Goal: Information Seeking & Learning: Learn about a topic

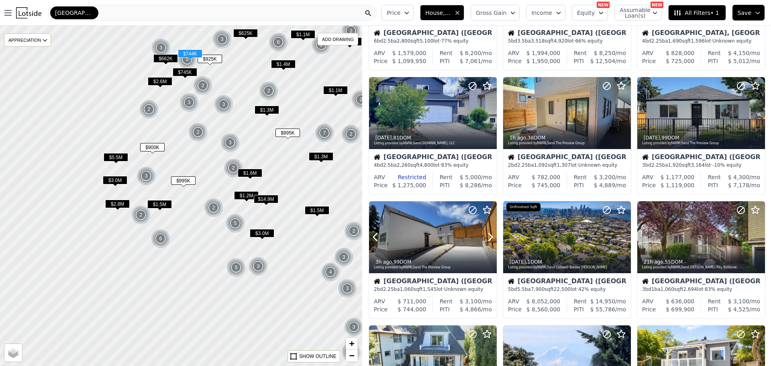
scroll to position [80, 0]
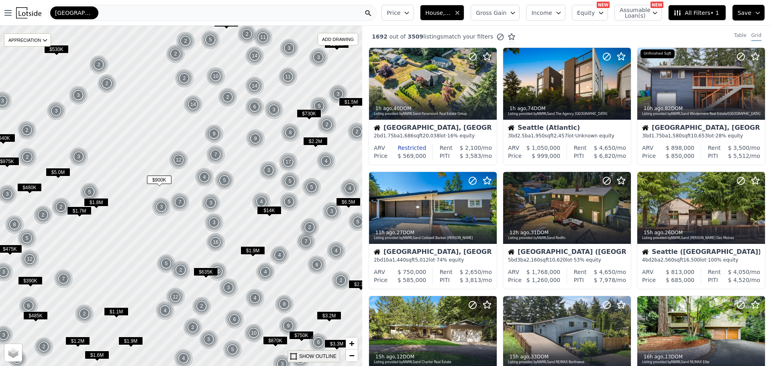
click at [323, 354] on div "SHOW OUTLINE" at bounding box center [317, 355] width 37 height 7
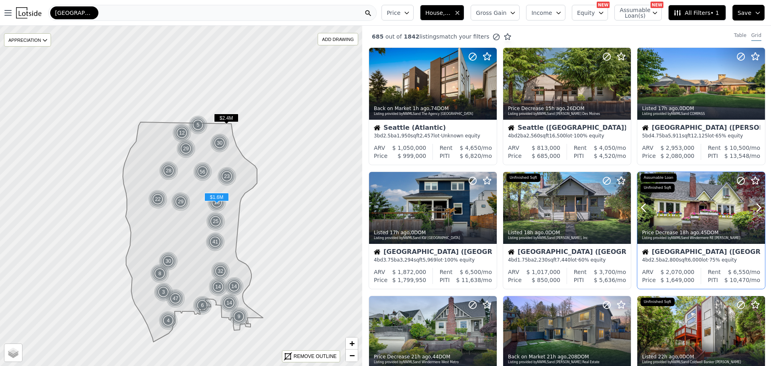
click at [691, 209] on div at bounding box center [701, 208] width 128 height 72
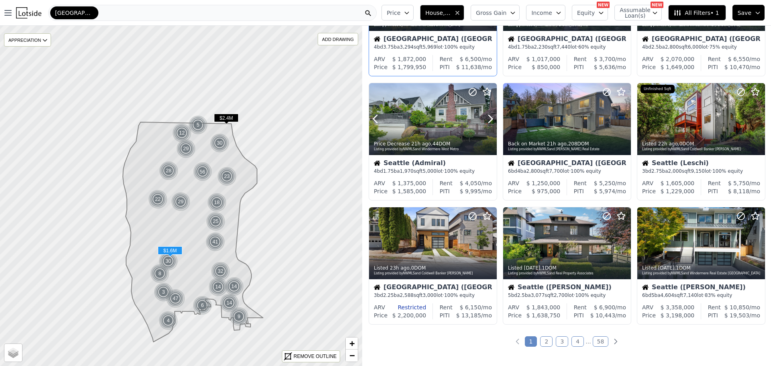
scroll to position [241, 0]
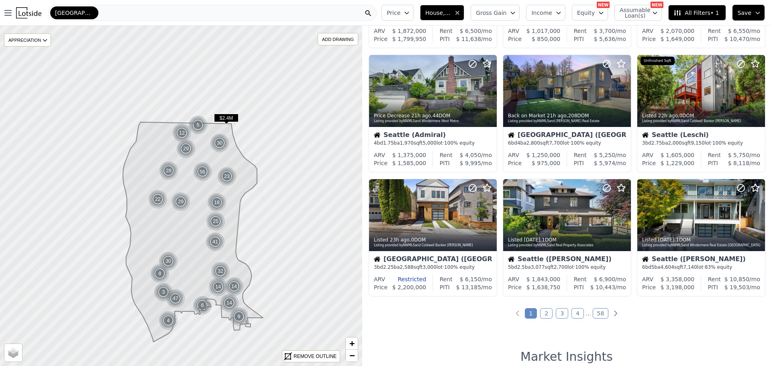
click at [543, 310] on link "2" at bounding box center [546, 313] width 12 height 10
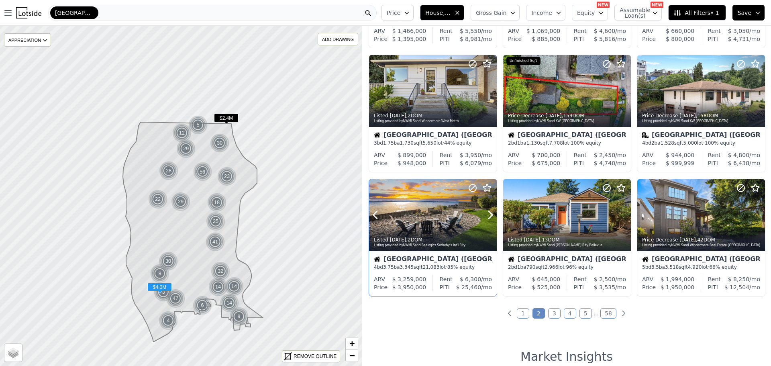
click at [428, 213] on div at bounding box center [433, 215] width 128 height 72
click at [551, 313] on link "3" at bounding box center [554, 313] width 12 height 10
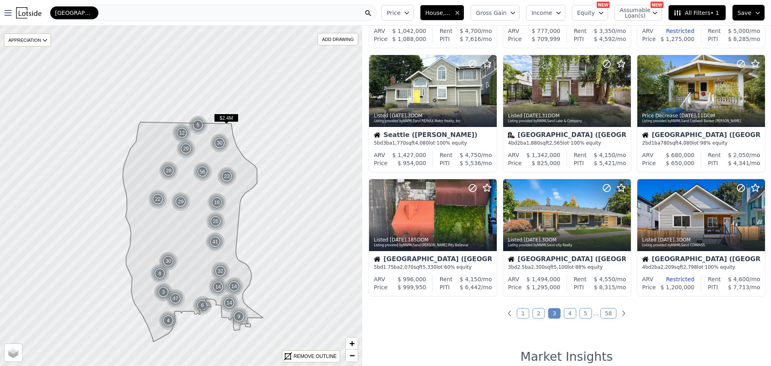
click at [567, 313] on link "4" at bounding box center [570, 313] width 12 height 10
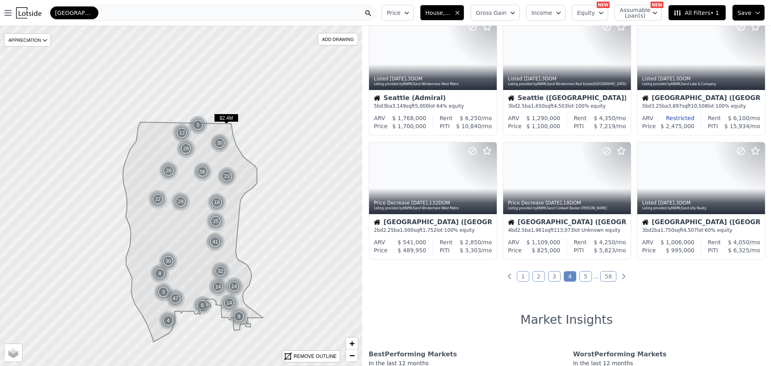
scroll to position [281, 0]
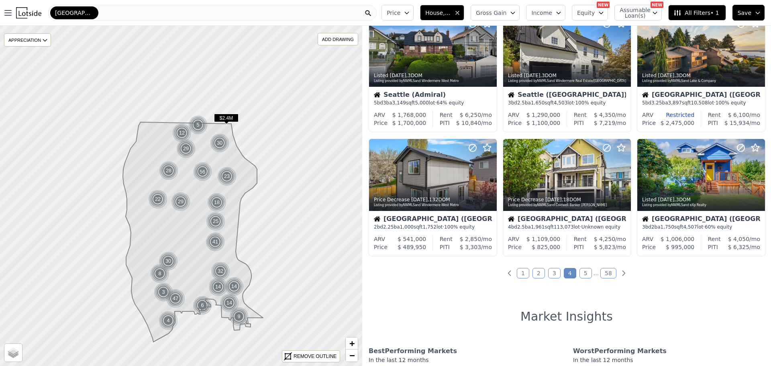
click at [586, 270] on link "5" at bounding box center [585, 273] width 12 height 10
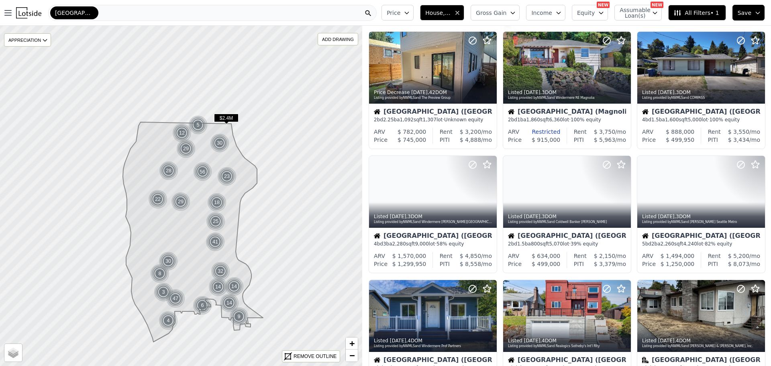
scroll to position [0, 0]
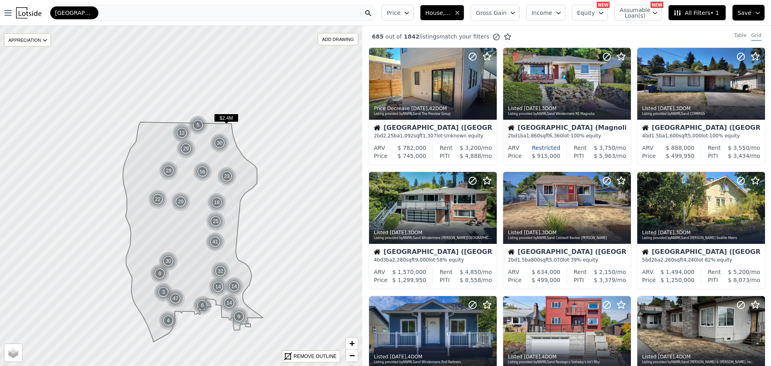
click at [451, 12] on span "House, Multifamily" at bounding box center [438, 13] width 26 height 8
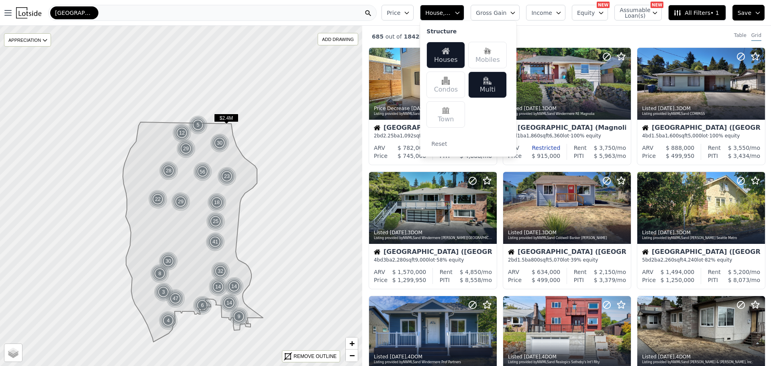
click at [371, 25] on nav "Open main menu Seattle" at bounding box center [189, 13] width 378 height 26
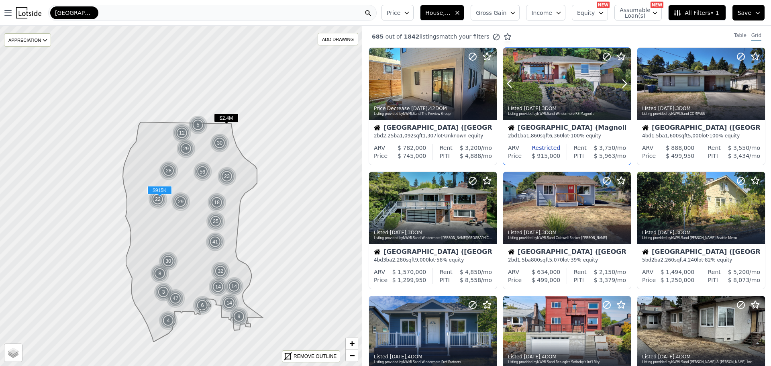
click at [553, 93] on div at bounding box center [567, 84] width 128 height 72
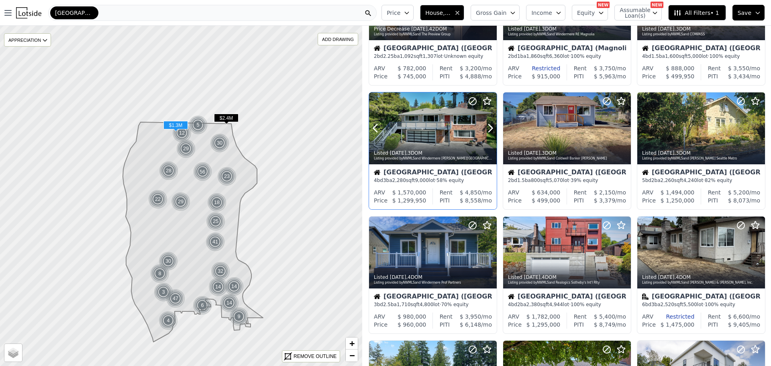
scroll to position [80, 0]
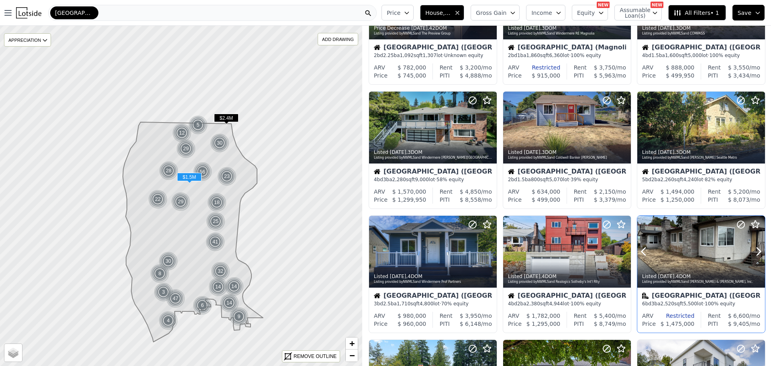
click at [690, 260] on div at bounding box center [701, 252] width 128 height 72
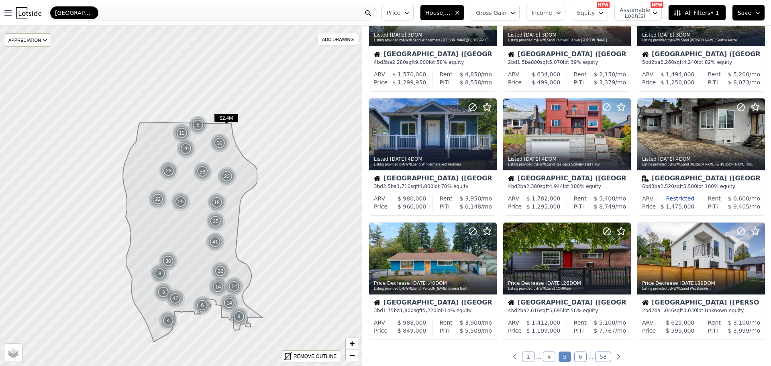
scroll to position [201, 0]
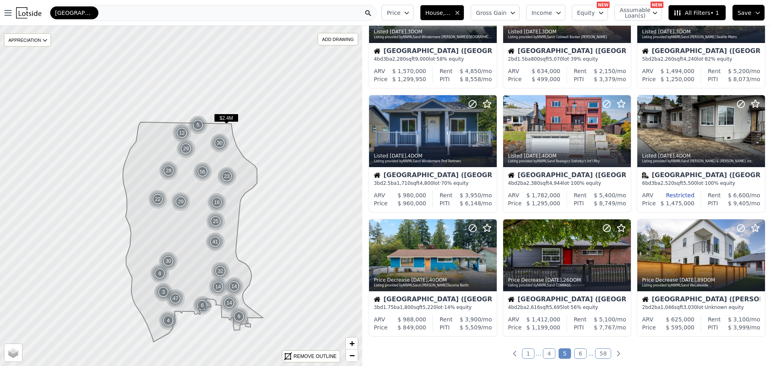
click at [577, 353] on link "6" at bounding box center [580, 353] width 12 height 10
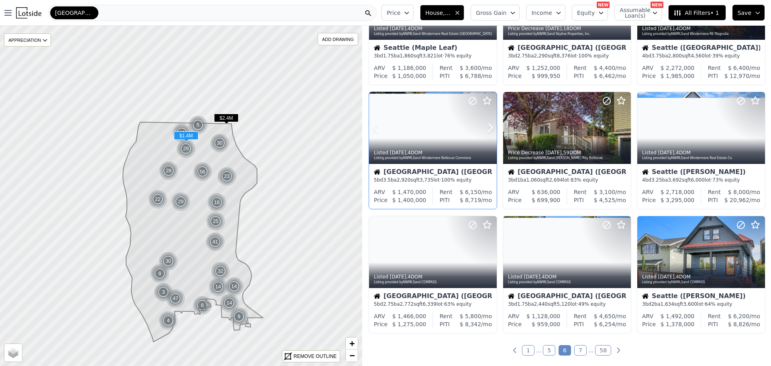
scroll to position [241, 0]
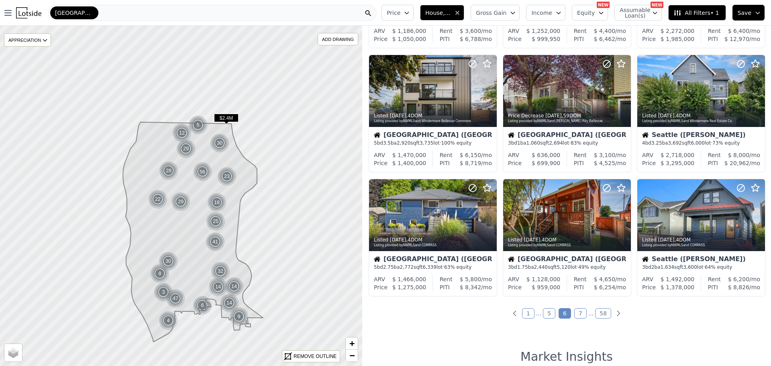
click at [576, 309] on link "7" at bounding box center [580, 313] width 12 height 10
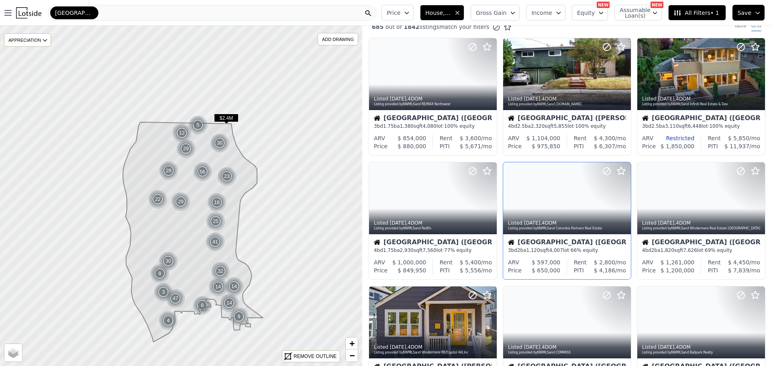
scroll to position [0, 0]
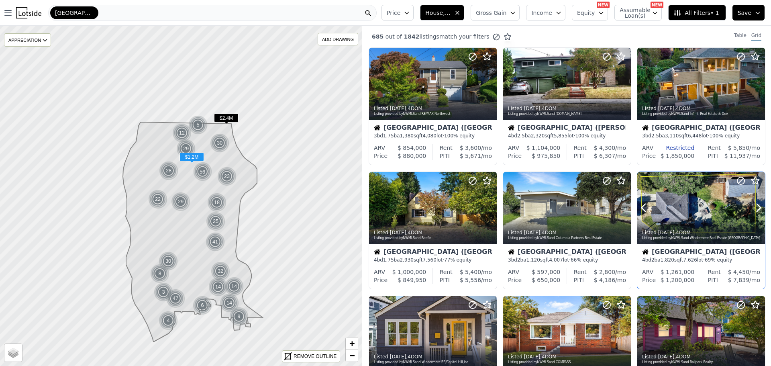
click at [700, 205] on div at bounding box center [701, 208] width 128 height 72
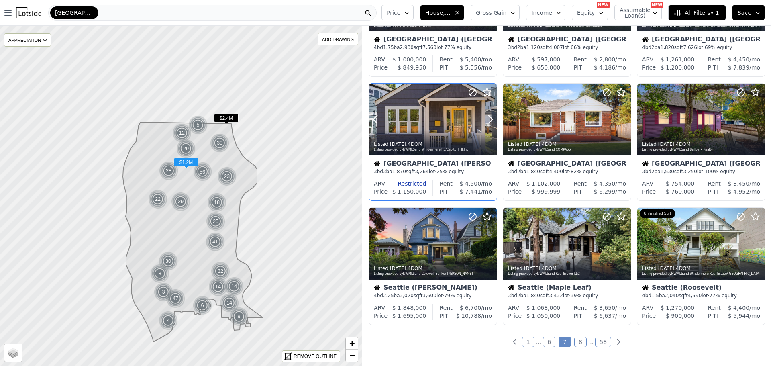
scroll to position [241, 0]
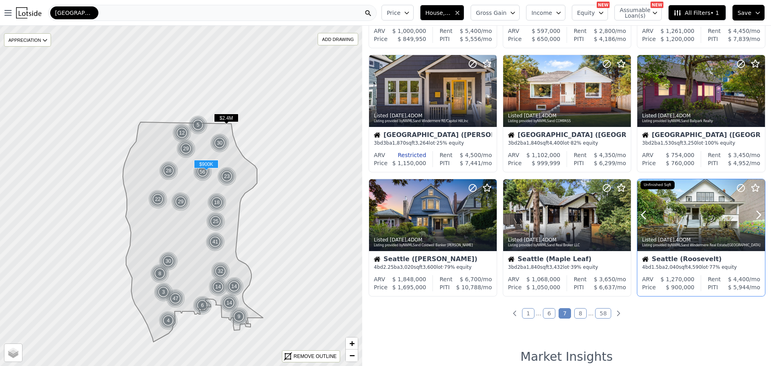
click at [704, 218] on div at bounding box center [701, 215] width 128 height 72
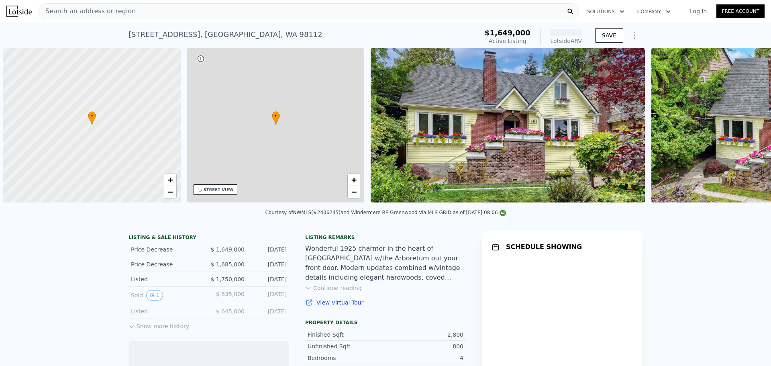
scroll to position [0, 3]
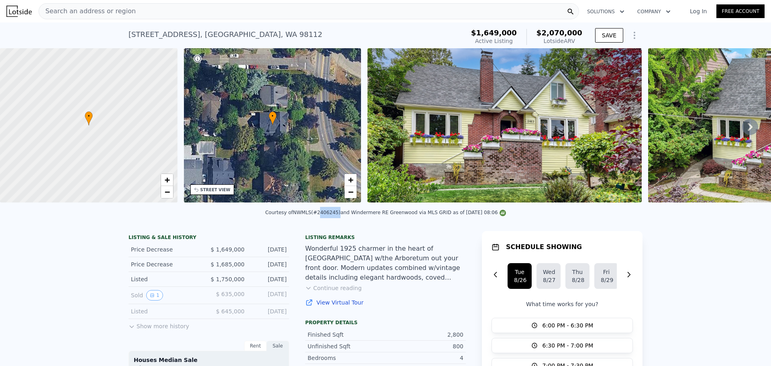
drag, startPoint x: 320, startPoint y: 216, endPoint x: 338, endPoint y: 218, distance: 18.2
click at [338, 215] on div "Courtesy of NWMLS (#2406245) and Windermere RE Greenwood via MLS GRID as of 08/…" at bounding box center [385, 213] width 240 height 6
copy div "2406245"
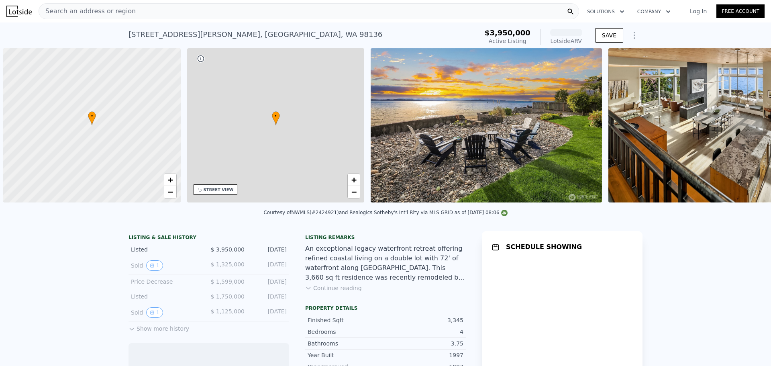
scroll to position [0, 3]
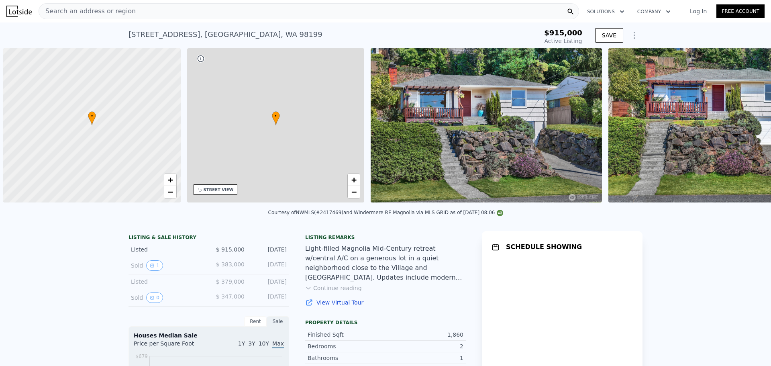
scroll to position [0, 3]
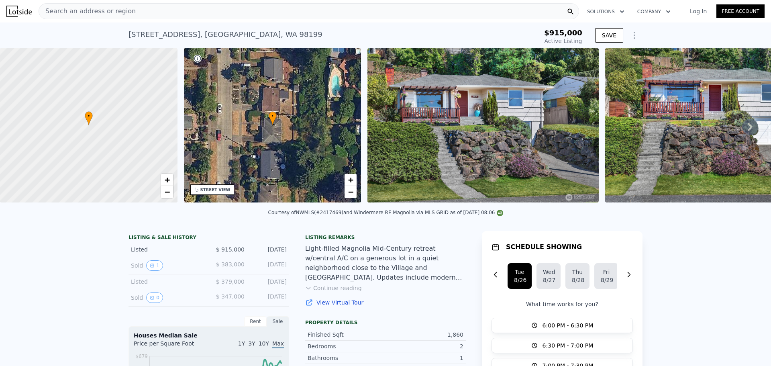
drag, startPoint x: 323, startPoint y: 218, endPoint x: 342, endPoint y: 219, distance: 18.5
click at [342, 215] on div "Courtesy of NWMLS (#2417469) and Windermere RE Magnolia via MLS GRID as of 08/2…" at bounding box center [385, 213] width 235 height 6
copy div "2417469)"
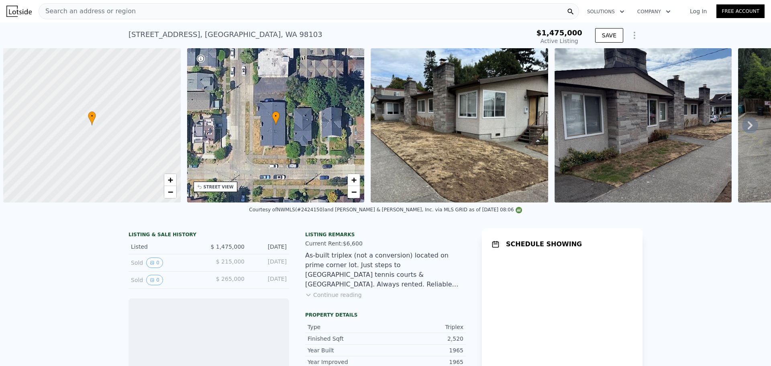
scroll to position [0, 3]
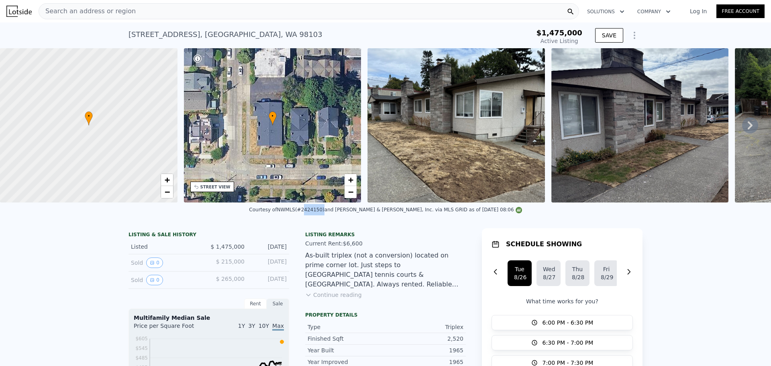
drag, startPoint x: 330, startPoint y: 214, endPoint x: 347, endPoint y: 214, distance: 17.7
click at [347, 212] on div "Courtesy of NWMLS (#2424150) and Ewing & Clark, Inc. via MLS GRID as of 08/26/2…" at bounding box center [385, 210] width 273 height 6
copy div "2424150"
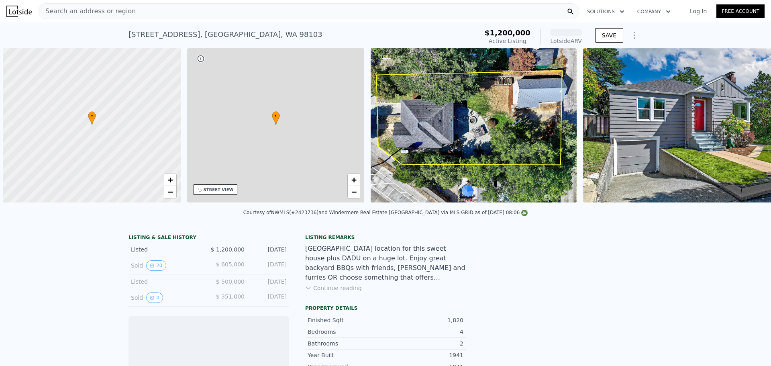
scroll to position [0, 3]
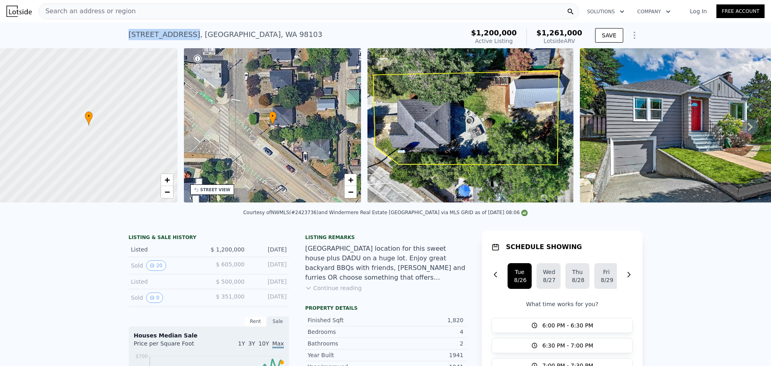
drag, startPoint x: 125, startPoint y: 33, endPoint x: 182, endPoint y: 38, distance: 57.2
click at [182, 38] on div "[STREET_ADDRESS] Active at $1.200m (~ARV $1.261m ) $1,200,000 Active Listing $1…" at bounding box center [385, 35] width 771 height 26
copy div "[STREET_ADDRESS]"
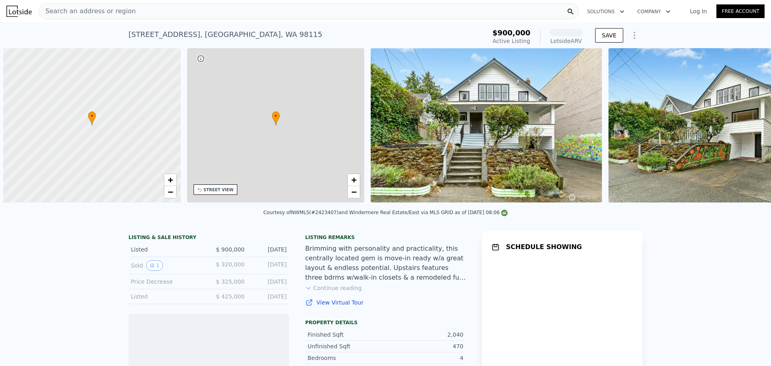
scroll to position [0, 3]
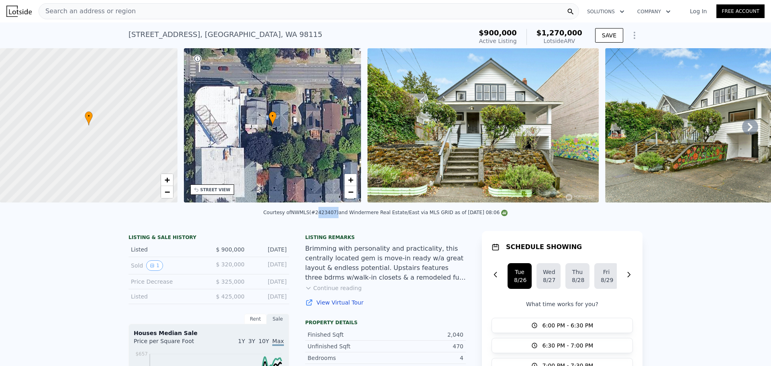
drag, startPoint x: 319, startPoint y: 218, endPoint x: 338, endPoint y: 218, distance: 18.5
click at [338, 215] on div "Courtesy of NWMLS (#2423407) and Windermere Real Estate/East via MLS GRID as of…" at bounding box center [385, 213] width 244 height 6
copy div "2423407"
